Goal: Task Accomplishment & Management: Manage account settings

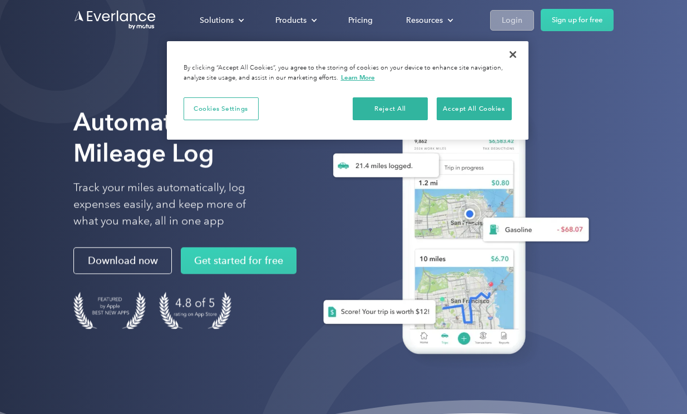
click at [509, 16] on div "Login" at bounding box center [512, 20] width 21 height 14
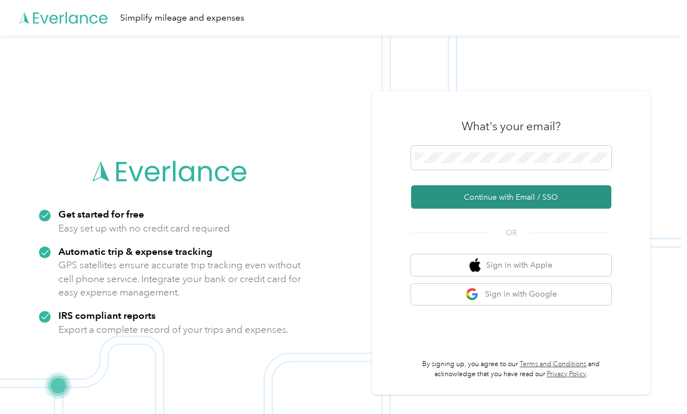
click at [460, 194] on button "Continue with Email / SSO" at bounding box center [511, 196] width 200 height 23
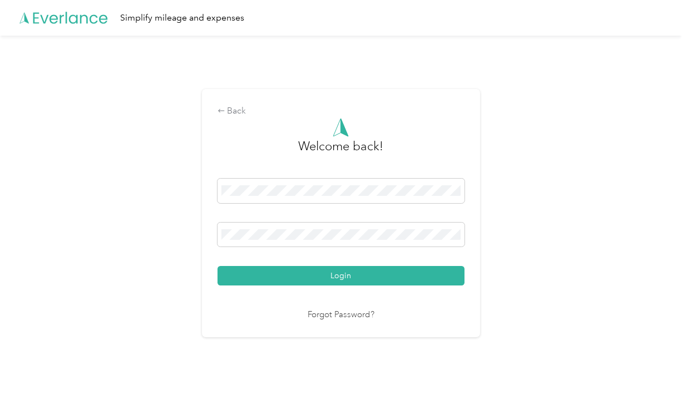
click at [343, 275] on button "Login" at bounding box center [340, 275] width 247 height 19
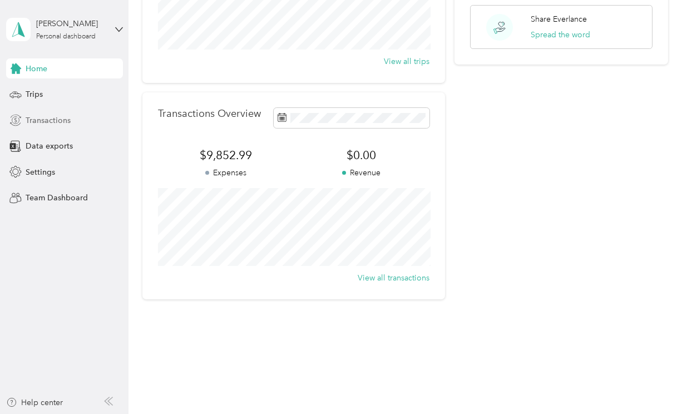
click at [48, 115] on span "Transactions" at bounding box center [48, 121] width 45 height 12
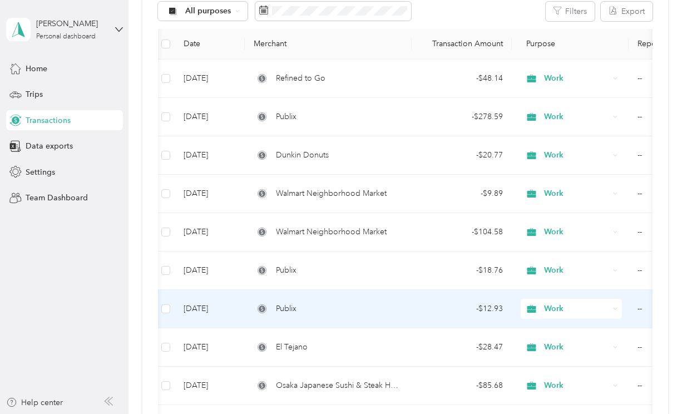
scroll to position [0, 3]
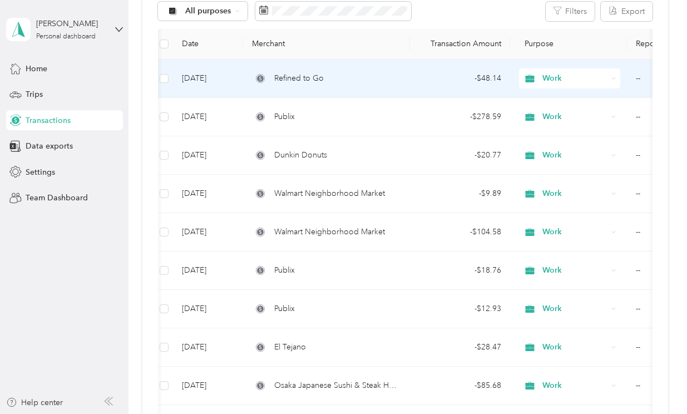
click at [303, 74] on span "Refined to Go" at bounding box center [298, 78] width 49 height 12
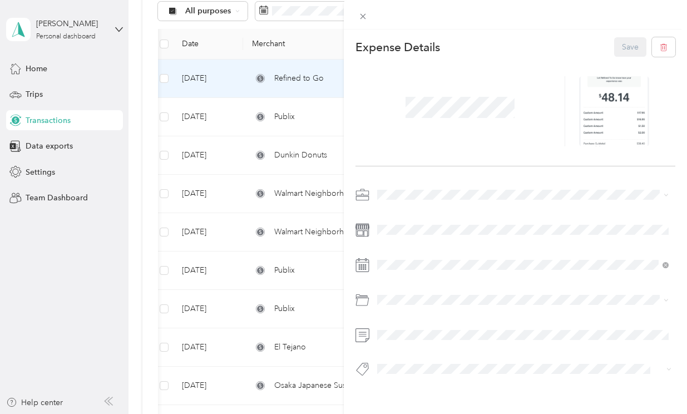
click at [309, 111] on div "This expense cannot be edited because it is either under review, approved, or p…" at bounding box center [343, 207] width 687 height 414
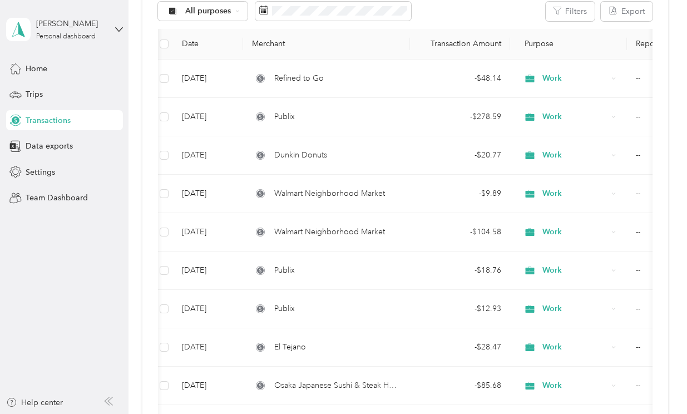
click at [273, 112] on div "Publix" at bounding box center [326, 117] width 149 height 12
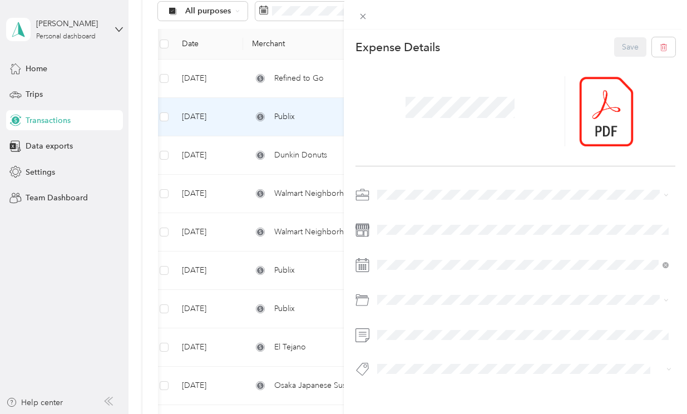
click at [286, 155] on div "This expense cannot be edited because it is either under review, approved, or p…" at bounding box center [343, 207] width 687 height 414
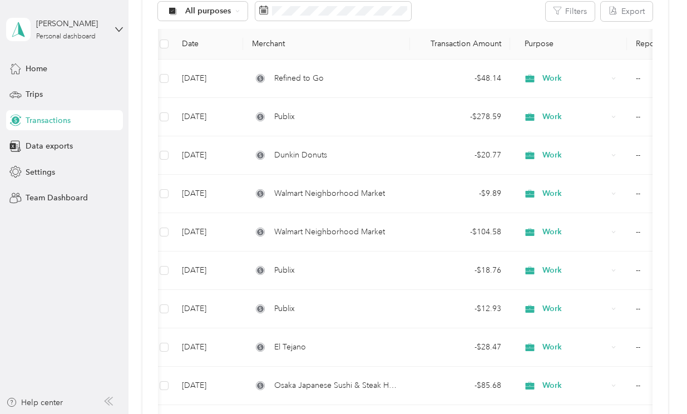
click at [286, 155] on span "Dunkin Donuts" at bounding box center [300, 155] width 53 height 12
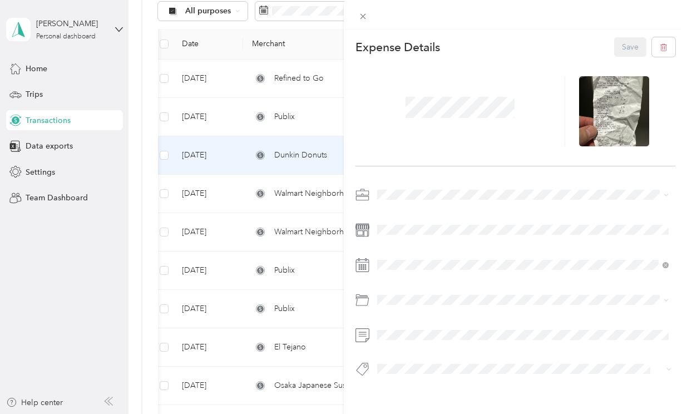
click at [276, 193] on div "This expense cannot be edited because it is either under review, approved, or p…" at bounding box center [343, 207] width 687 height 414
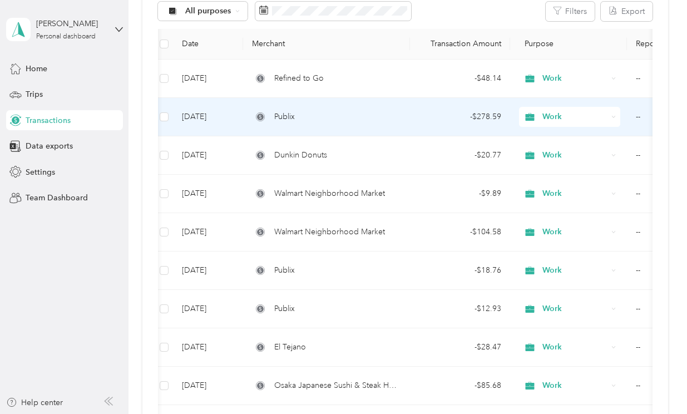
click at [287, 118] on span "Publix" at bounding box center [284, 117] width 21 height 12
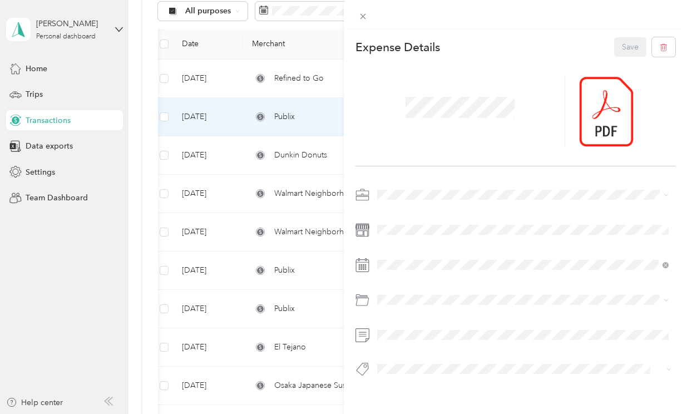
click at [289, 190] on div "This expense cannot be edited because it is either under review, approved, or p…" at bounding box center [343, 207] width 687 height 414
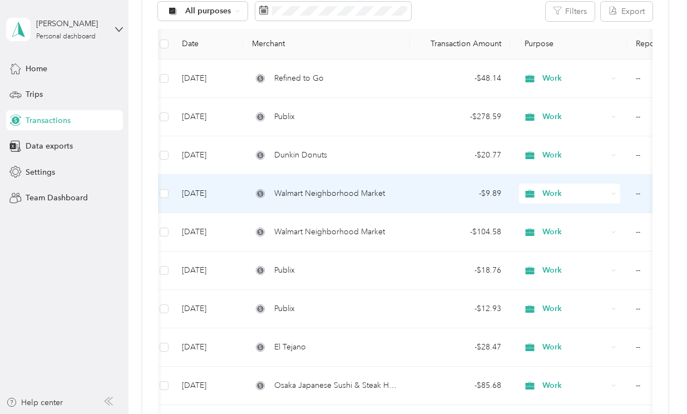
click at [302, 191] on span "Walmart Neighborhood Market" at bounding box center [329, 193] width 111 height 12
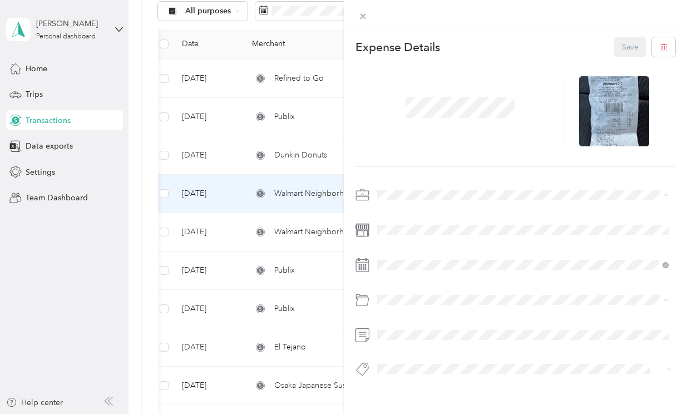
click at [283, 231] on div "This expense cannot be edited because it is either under review, approved, or p…" at bounding box center [343, 207] width 687 height 414
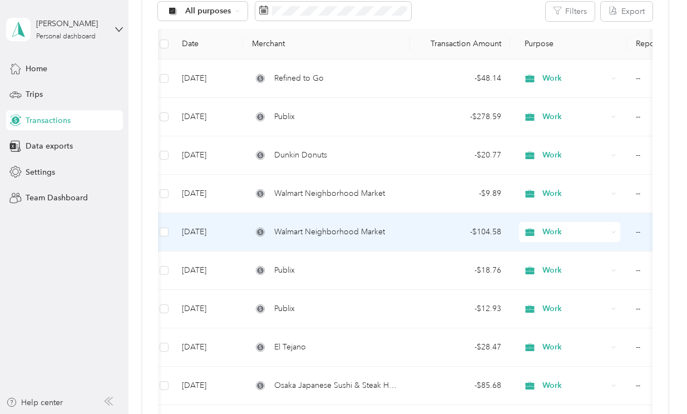
click at [296, 231] on span "Walmart Neighborhood Market" at bounding box center [329, 232] width 111 height 12
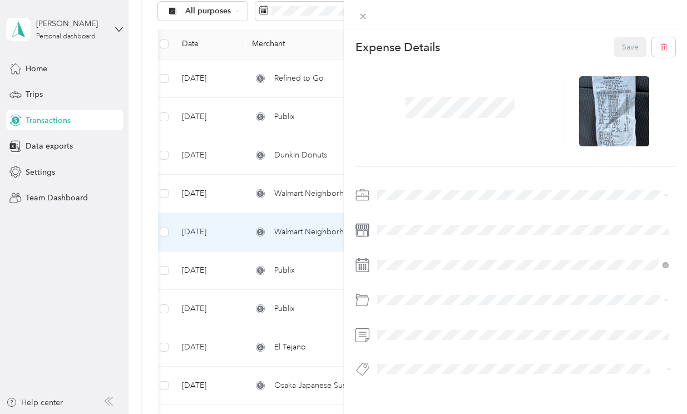
click at [224, 286] on div "This expense cannot be edited because it is either under review, approved, or p…" at bounding box center [343, 207] width 687 height 414
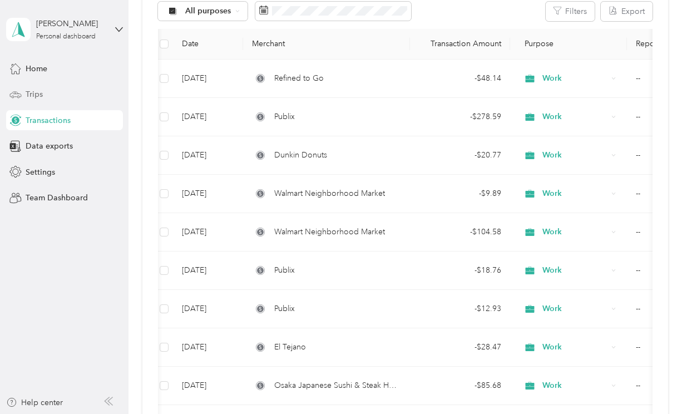
click at [38, 95] on span "Trips" at bounding box center [34, 94] width 17 height 12
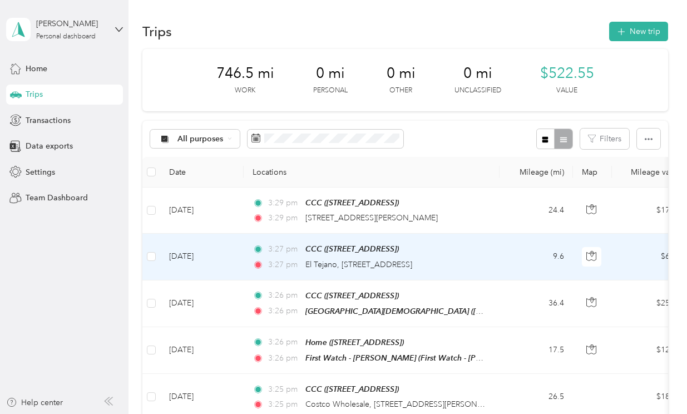
scroll to position [2, 0]
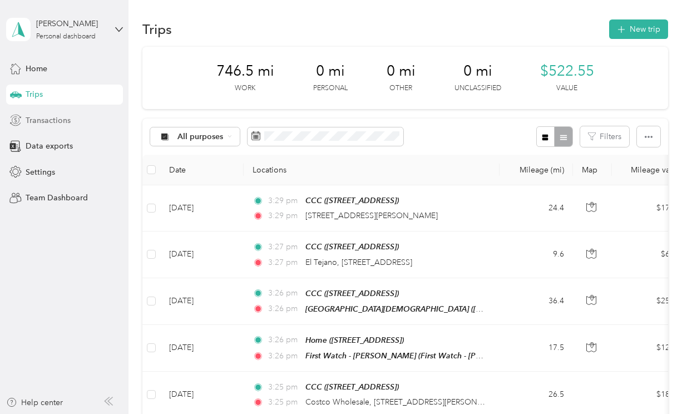
click at [41, 115] on span "Transactions" at bounding box center [48, 121] width 45 height 12
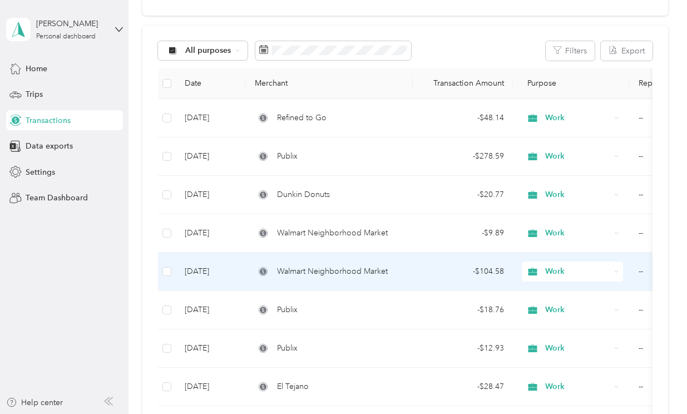
scroll to position [3, 0]
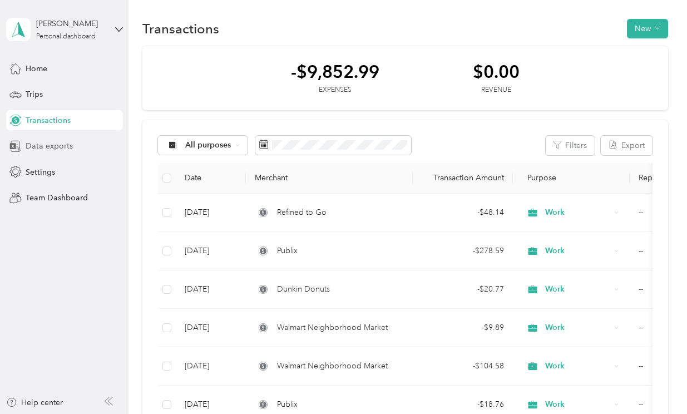
click at [47, 143] on span "Data exports" at bounding box center [49, 146] width 47 height 12
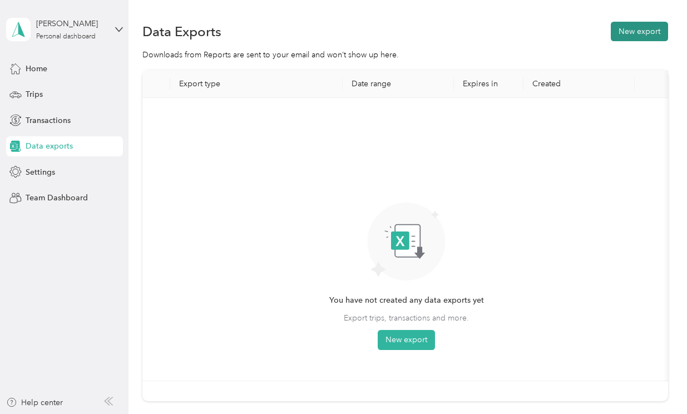
click at [625, 27] on button "New export" at bounding box center [639, 31] width 57 height 19
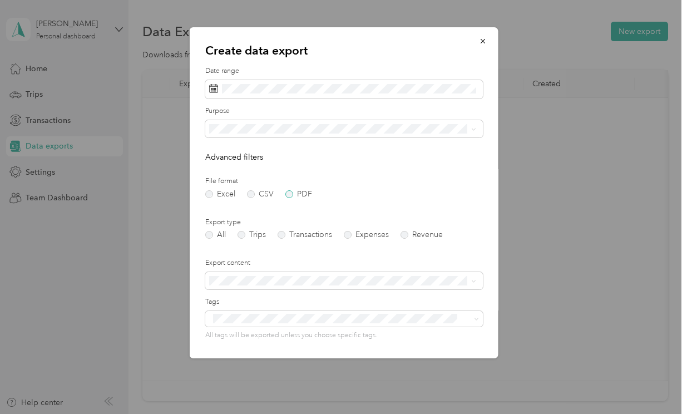
click at [286, 190] on label "PDF" at bounding box center [298, 194] width 27 height 8
click at [281, 232] on label "Transactions" at bounding box center [304, 235] width 55 height 8
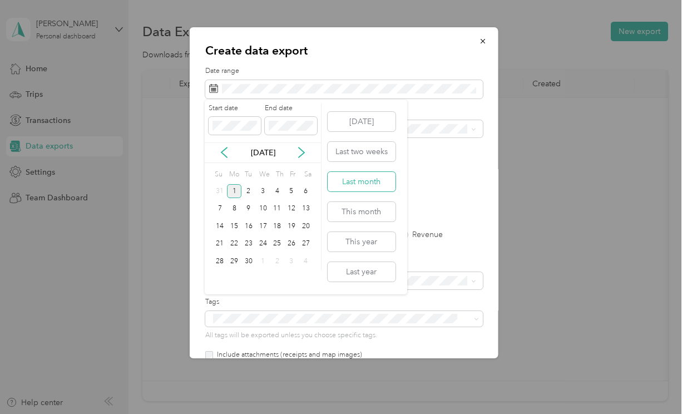
click at [355, 177] on button "Last month" at bounding box center [362, 181] width 68 height 19
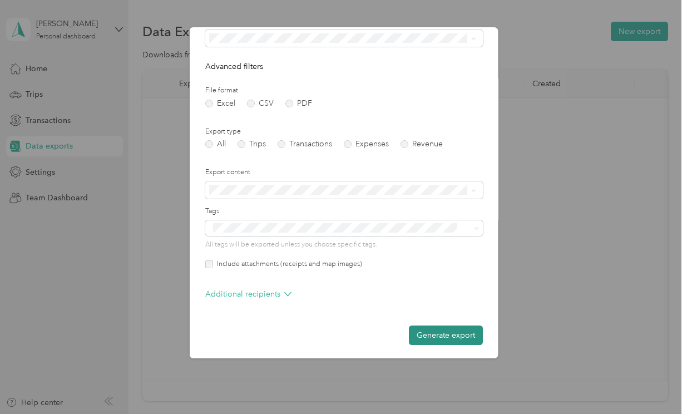
click at [453, 336] on button "Generate export" at bounding box center [445, 334] width 74 height 19
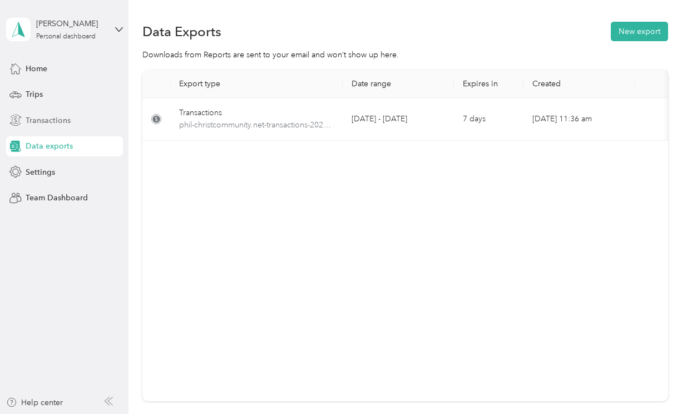
click at [43, 116] on span "Transactions" at bounding box center [48, 121] width 45 height 12
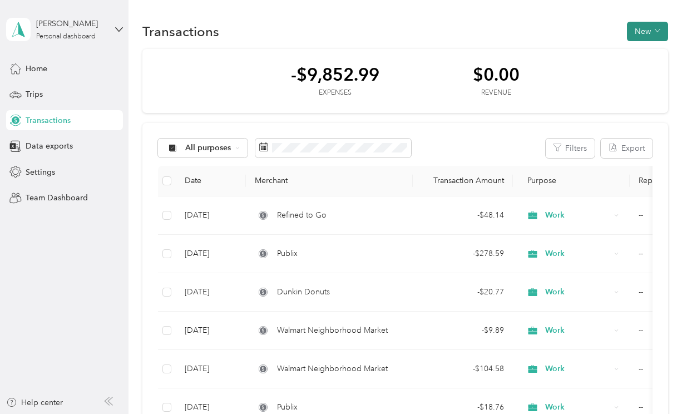
click at [656, 29] on button "New" at bounding box center [647, 31] width 41 height 19
click at [642, 52] on span "Expense" at bounding box center [647, 53] width 30 height 12
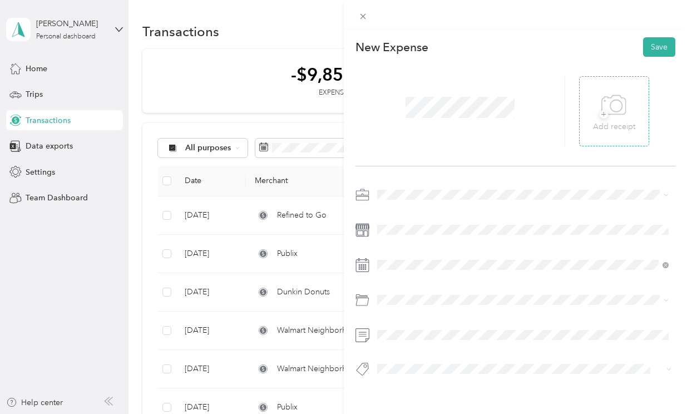
click at [620, 106] on icon at bounding box center [616, 106] width 12 height 12
click at [393, 209] on div "Work" at bounding box center [523, 212] width 284 height 12
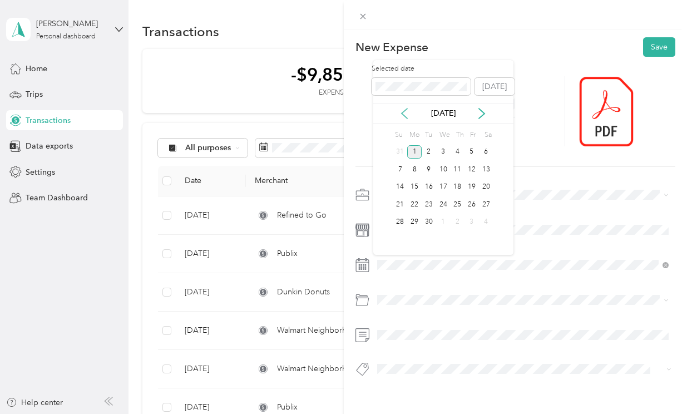
click at [402, 116] on icon at bounding box center [404, 113] width 11 height 11
click at [471, 182] on div "15" at bounding box center [471, 187] width 14 height 14
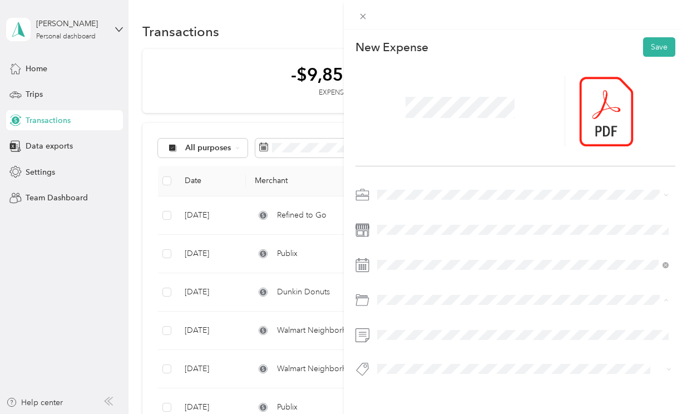
click at [415, 264] on span "Personal Ministry 63005" at bounding box center [422, 266] width 83 height 9
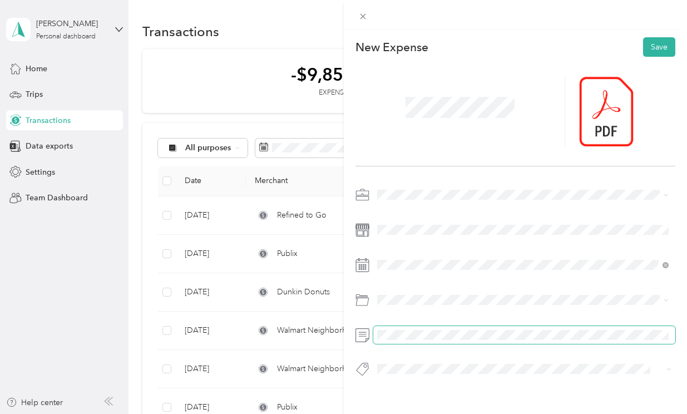
click at [399, 326] on span at bounding box center [524, 335] width 303 height 18
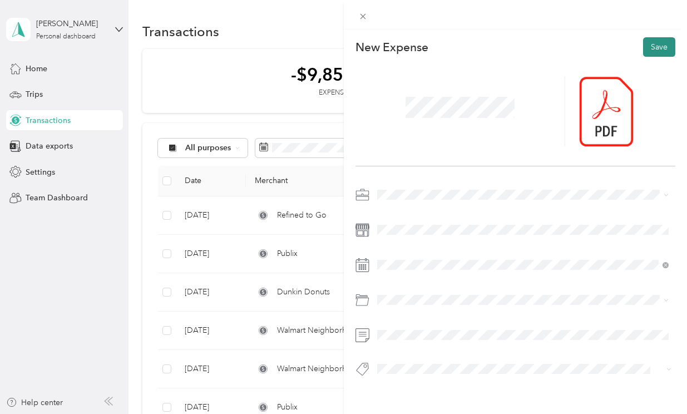
click at [651, 47] on button "Save" at bounding box center [659, 46] width 32 height 19
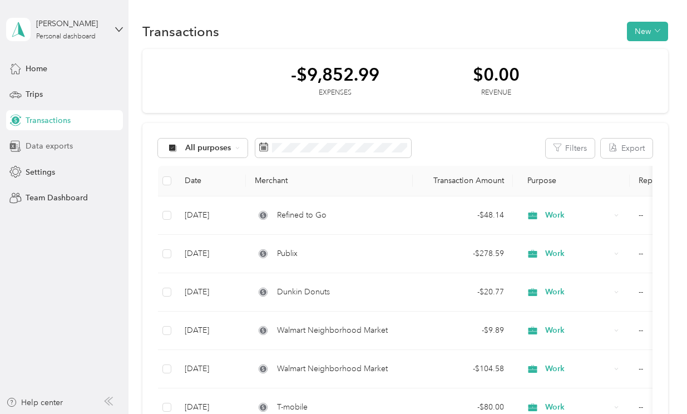
click at [47, 143] on span "Data exports" at bounding box center [49, 146] width 47 height 12
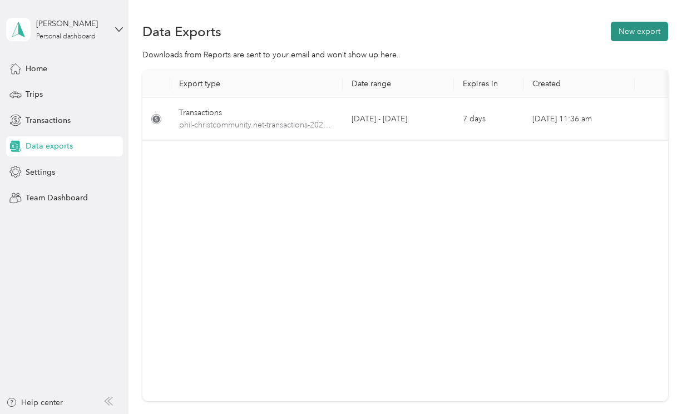
click at [641, 28] on button "New export" at bounding box center [639, 31] width 57 height 19
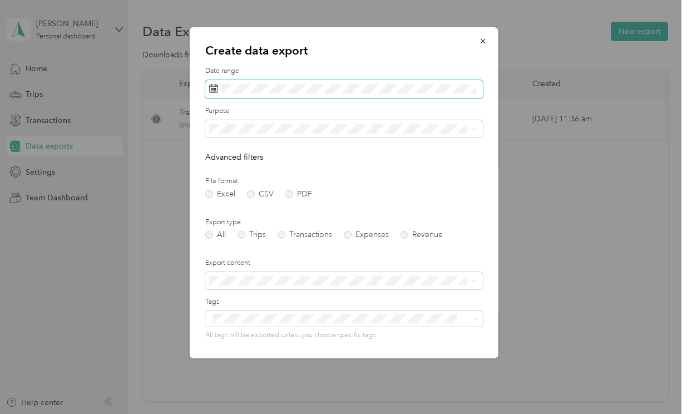
click at [294, 82] on span at bounding box center [344, 89] width 278 height 19
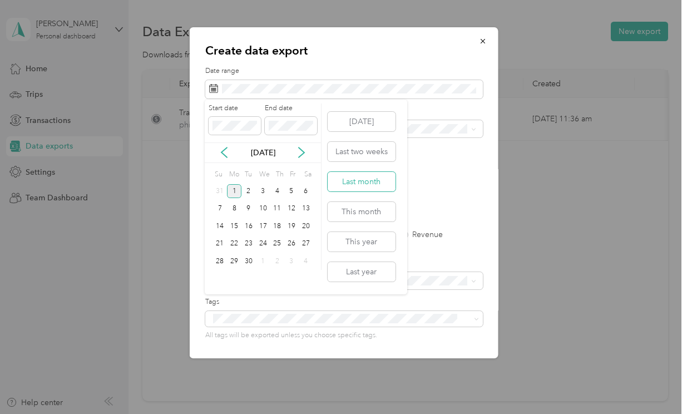
click at [358, 178] on button "Last month" at bounding box center [362, 181] width 68 height 19
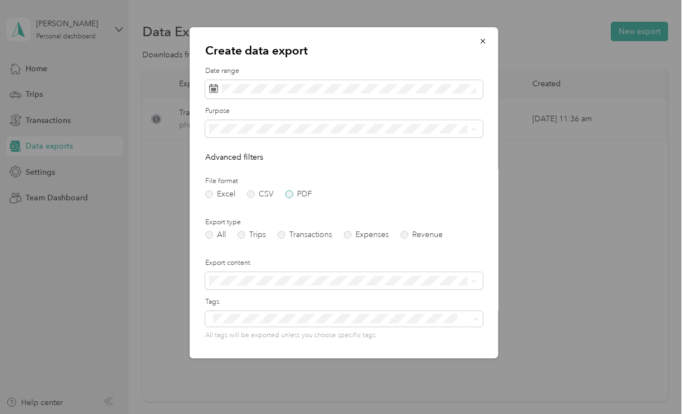
click at [289, 191] on label "PDF" at bounding box center [298, 194] width 27 height 8
click at [351, 234] on label "Expenses" at bounding box center [365, 235] width 45 height 8
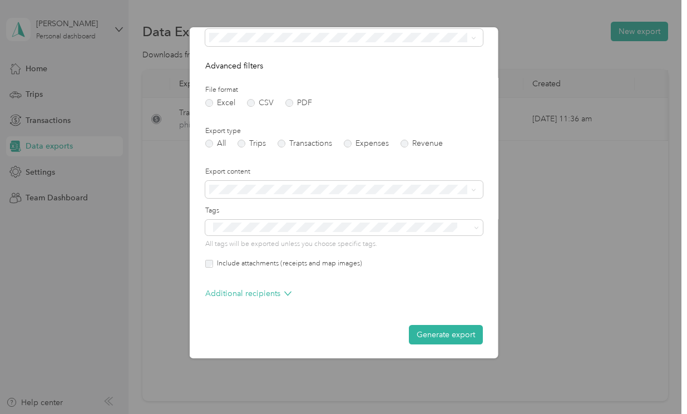
scroll to position [91, 0]
click at [432, 338] on button "Generate export" at bounding box center [445, 334] width 74 height 19
